Goal: Find specific page/section

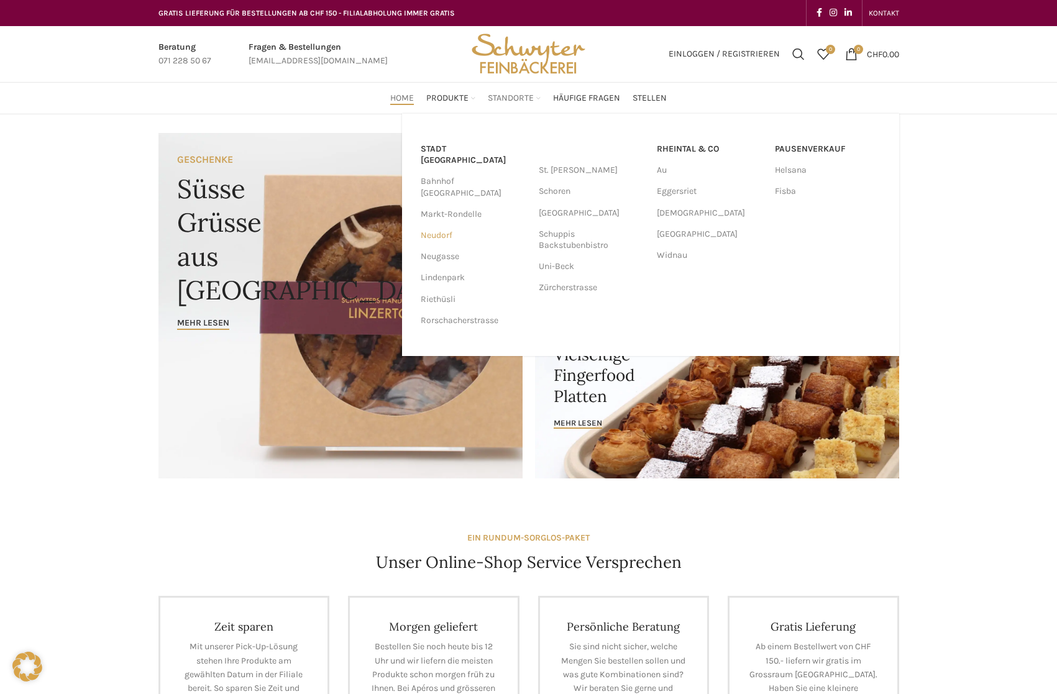
click at [446, 225] on link "Neudorf" at bounding box center [474, 235] width 106 height 21
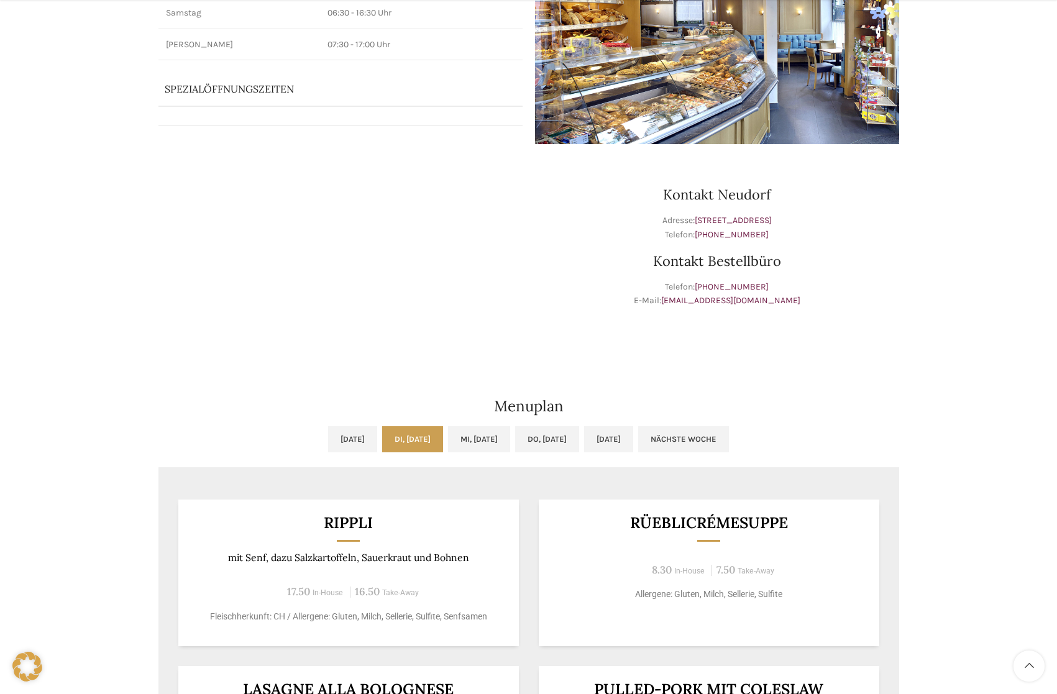
scroll to position [373, 0]
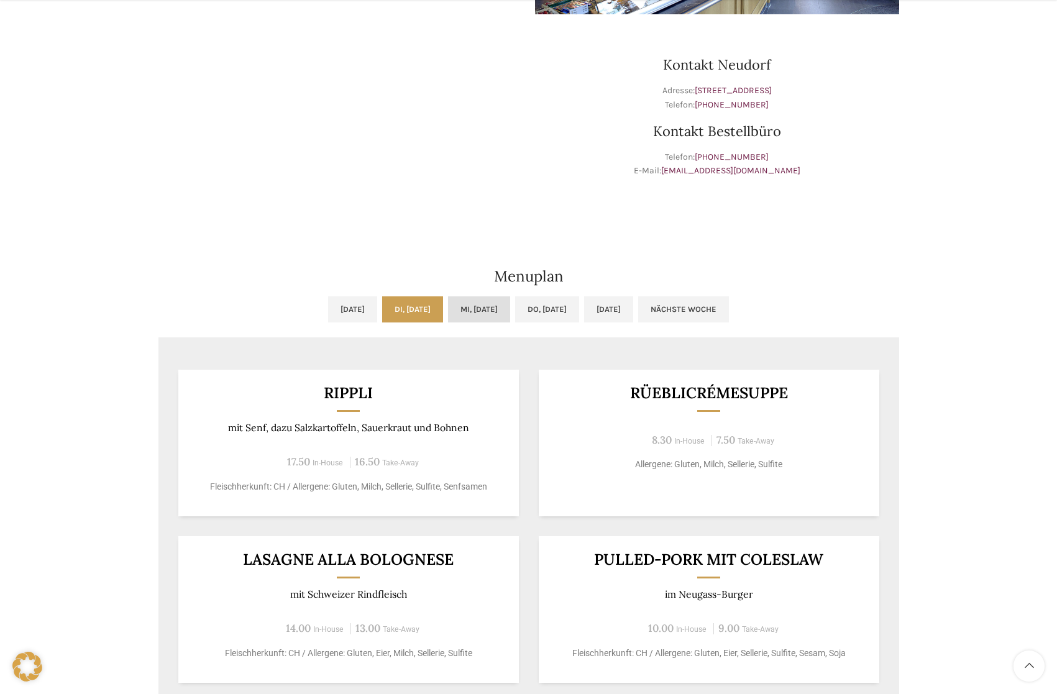
click at [492, 310] on link "Mi, [DATE]" at bounding box center [479, 309] width 62 height 26
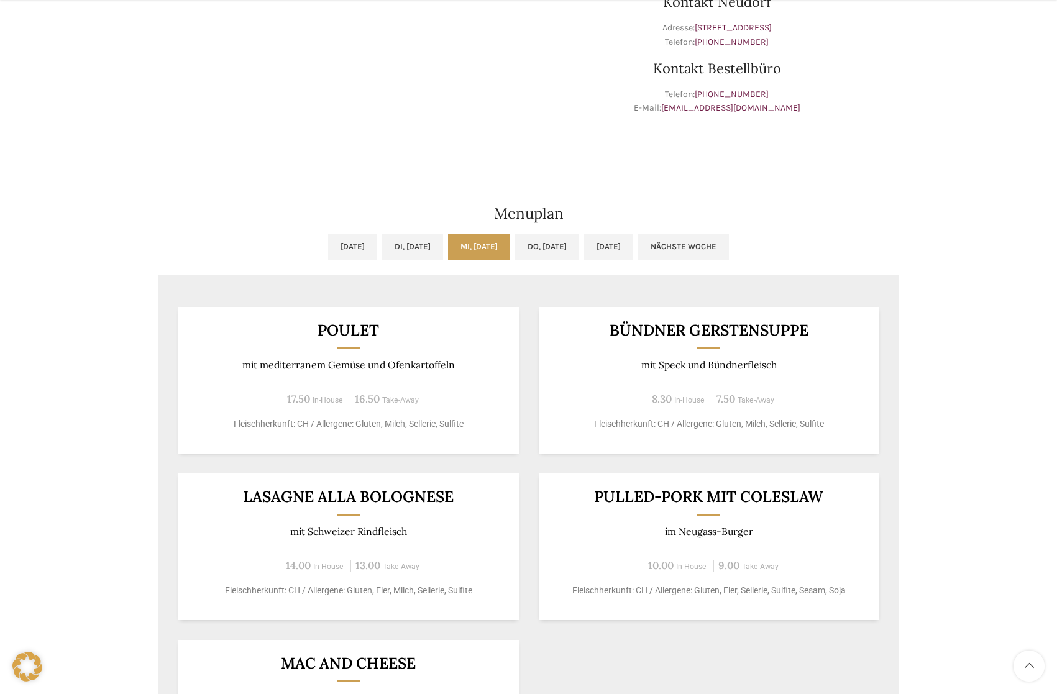
scroll to position [559, 0]
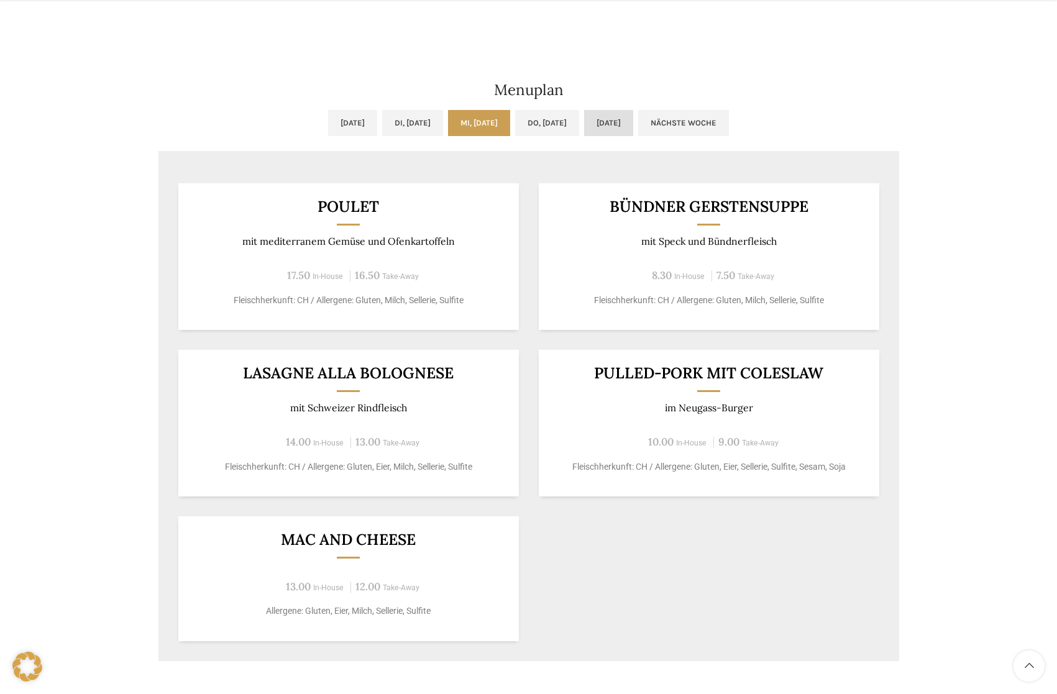
click at [633, 134] on link "[DATE]" at bounding box center [608, 123] width 49 height 26
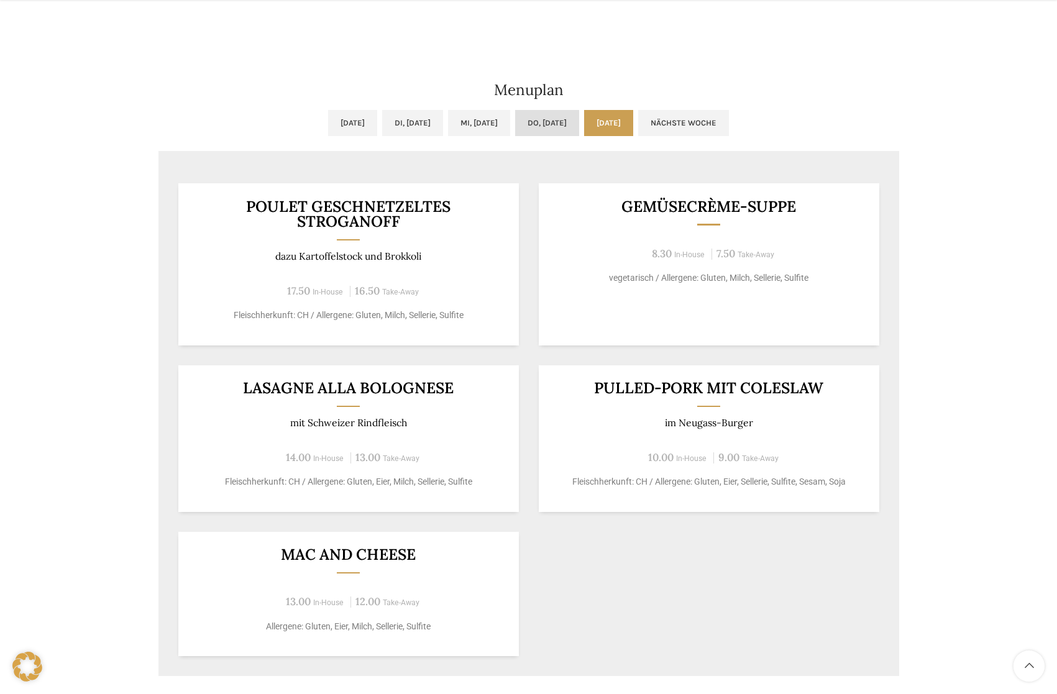
click at [571, 125] on link "Do, [DATE]" at bounding box center [547, 123] width 64 height 26
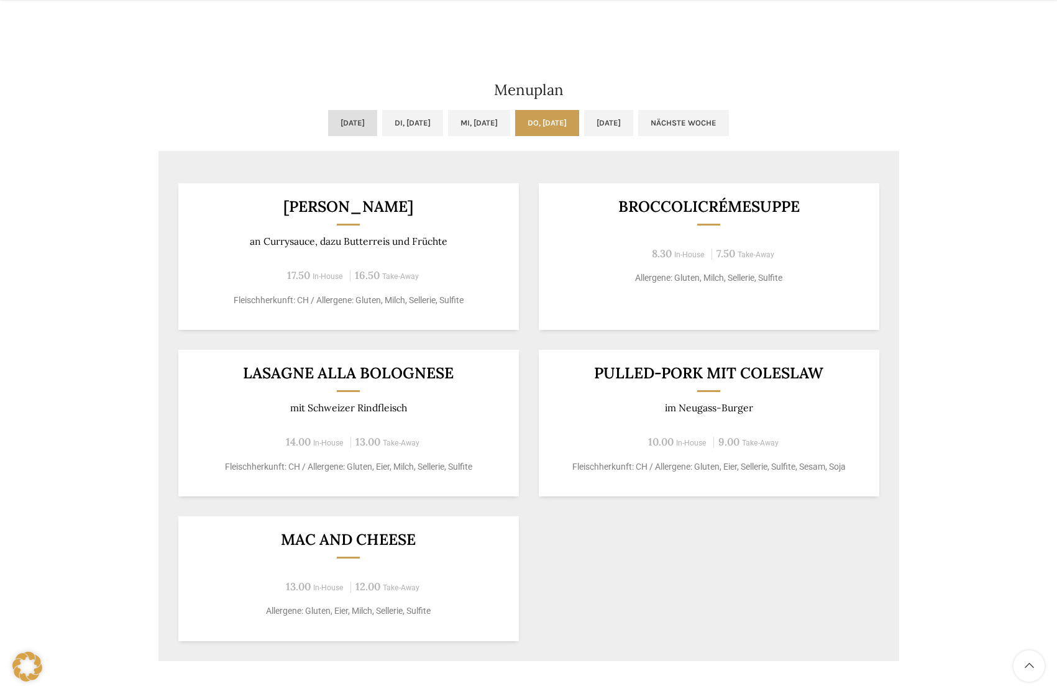
click at [328, 126] on link "[DATE]" at bounding box center [352, 123] width 49 height 26
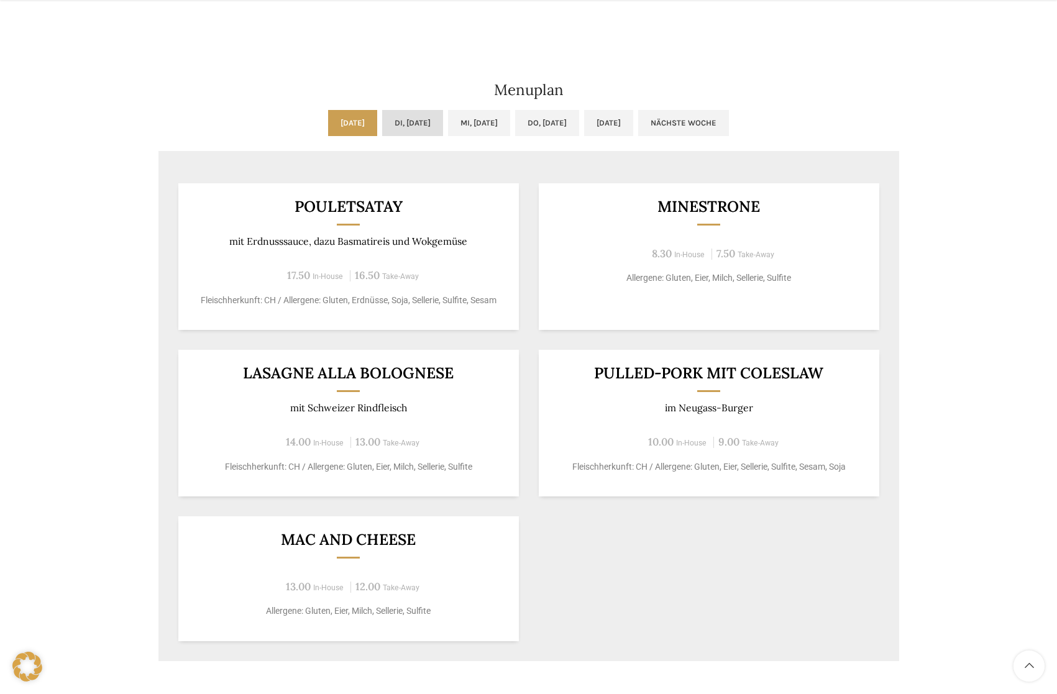
click at [394, 130] on link "Di, [DATE]" at bounding box center [412, 123] width 61 height 26
